Goal: Check status: Check status

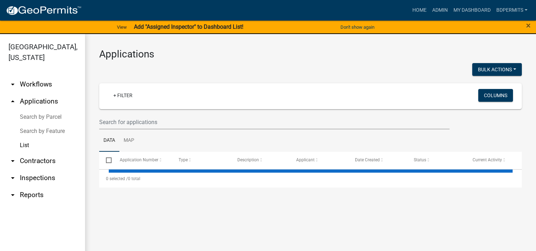
select select "3: 100"
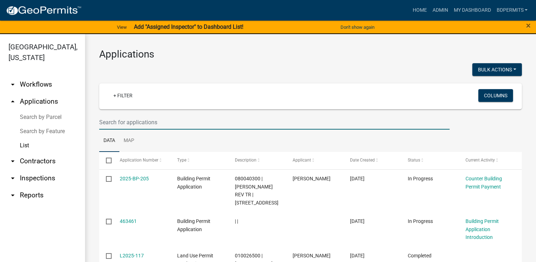
click at [133, 120] on input "text" at bounding box center [274, 122] width 351 height 15
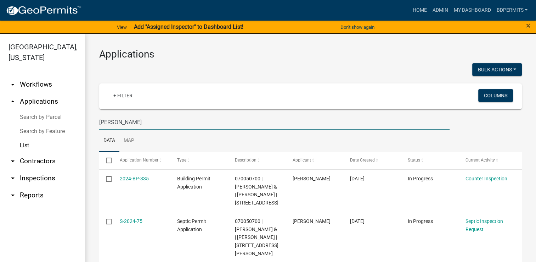
type input "[PERSON_NAME]"
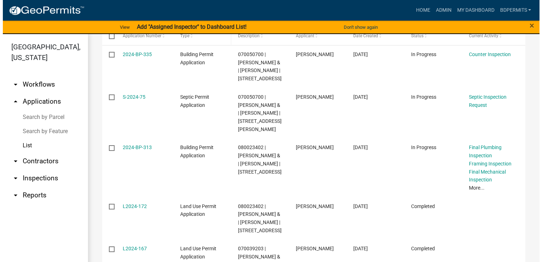
scroll to position [142, 0]
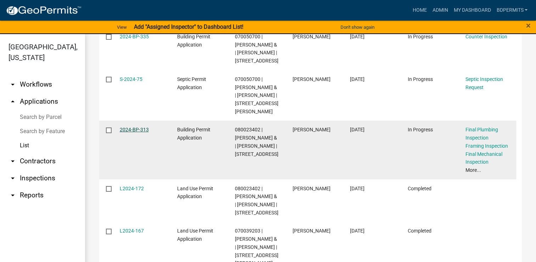
click at [139, 132] on link "2024-BP-313" at bounding box center [134, 130] width 29 height 6
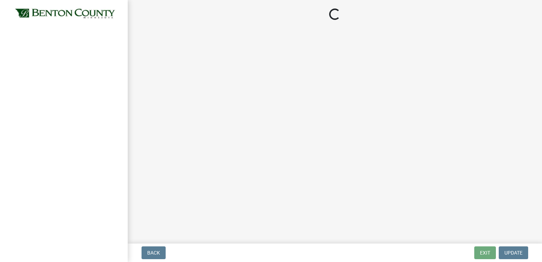
select select "17bfa135-5610-45df-8ce7-87530b7d86d4"
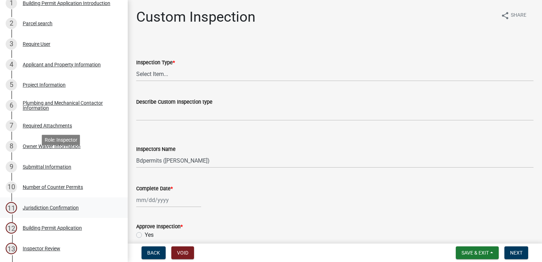
scroll to position [177, 0]
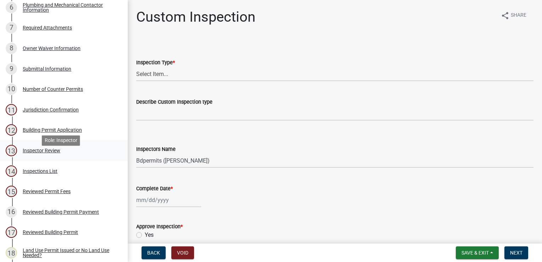
click at [48, 153] on div "Inspector Review" at bounding box center [42, 150] width 38 height 5
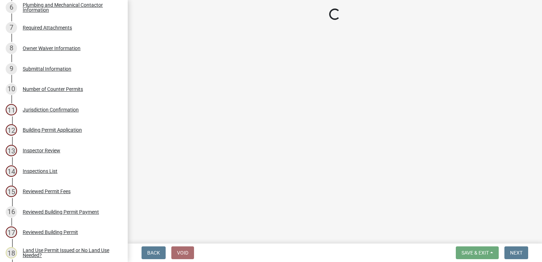
select select "94a12757-2a59-4079-8756-dca9431867ef"
select select "6dc0760e-8c08-4580-9fe9-6a7ebc6918b6"
select select "523529d2-5cc6-44b9-b072-47143663a054"
select select "0198996b-7c5b-4e1d-9fce-5545e98e8655"
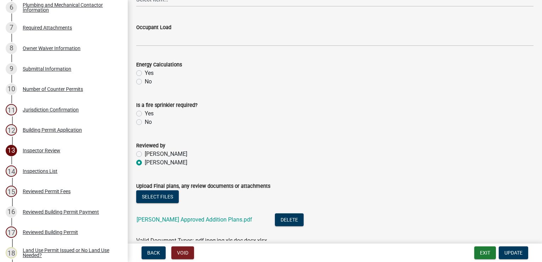
scroll to position [355, 0]
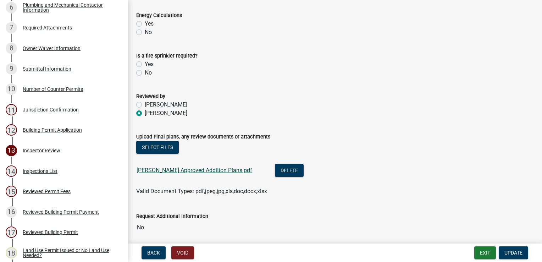
click at [208, 171] on link "[PERSON_NAME] Approved Addition Plans.pdf" at bounding box center [194, 170] width 116 height 7
